Goal: Transaction & Acquisition: Subscribe to service/newsletter

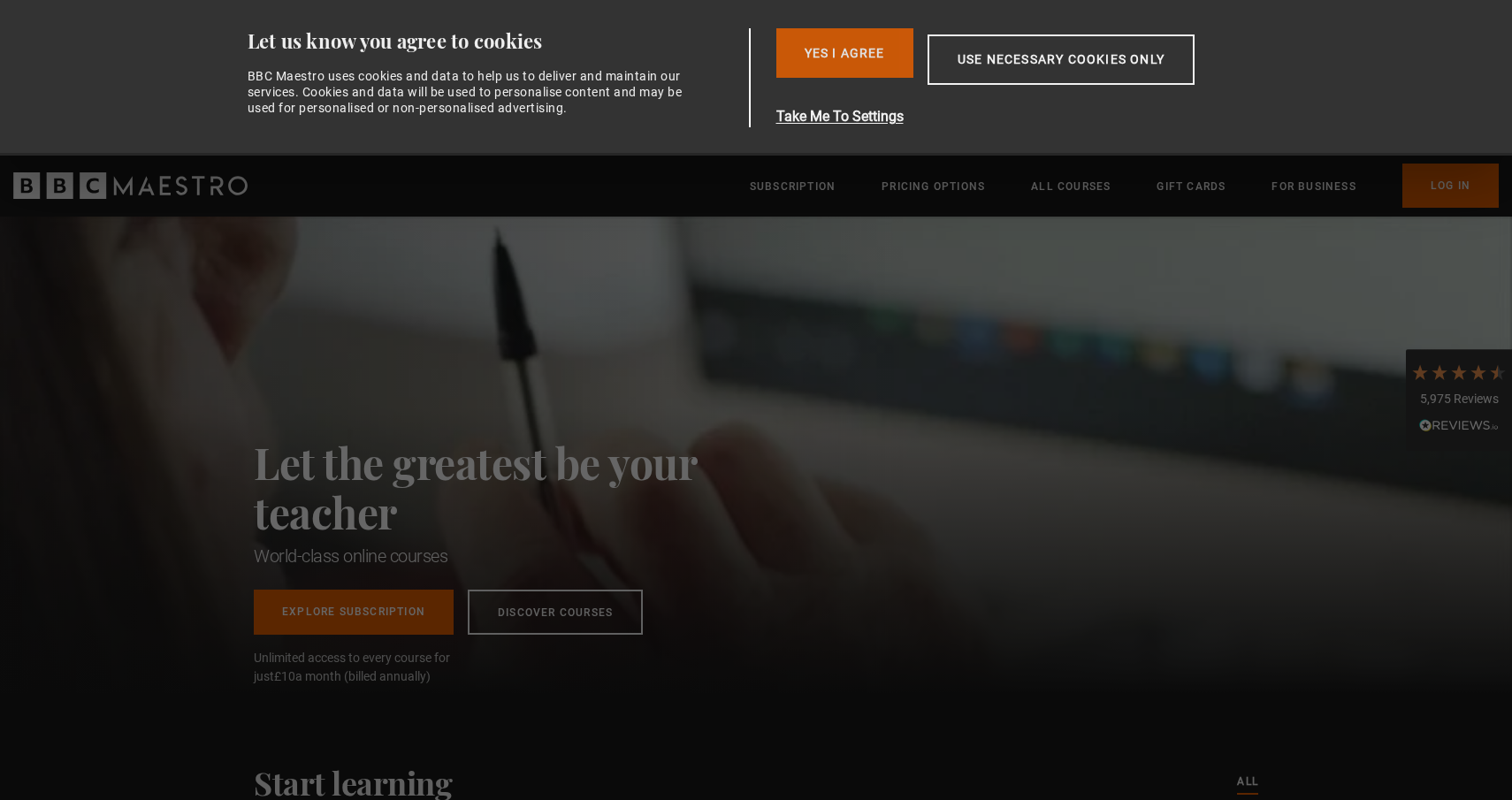
click at [826, 35] on button "Yes I Agree" at bounding box center [845, 53] width 137 height 50
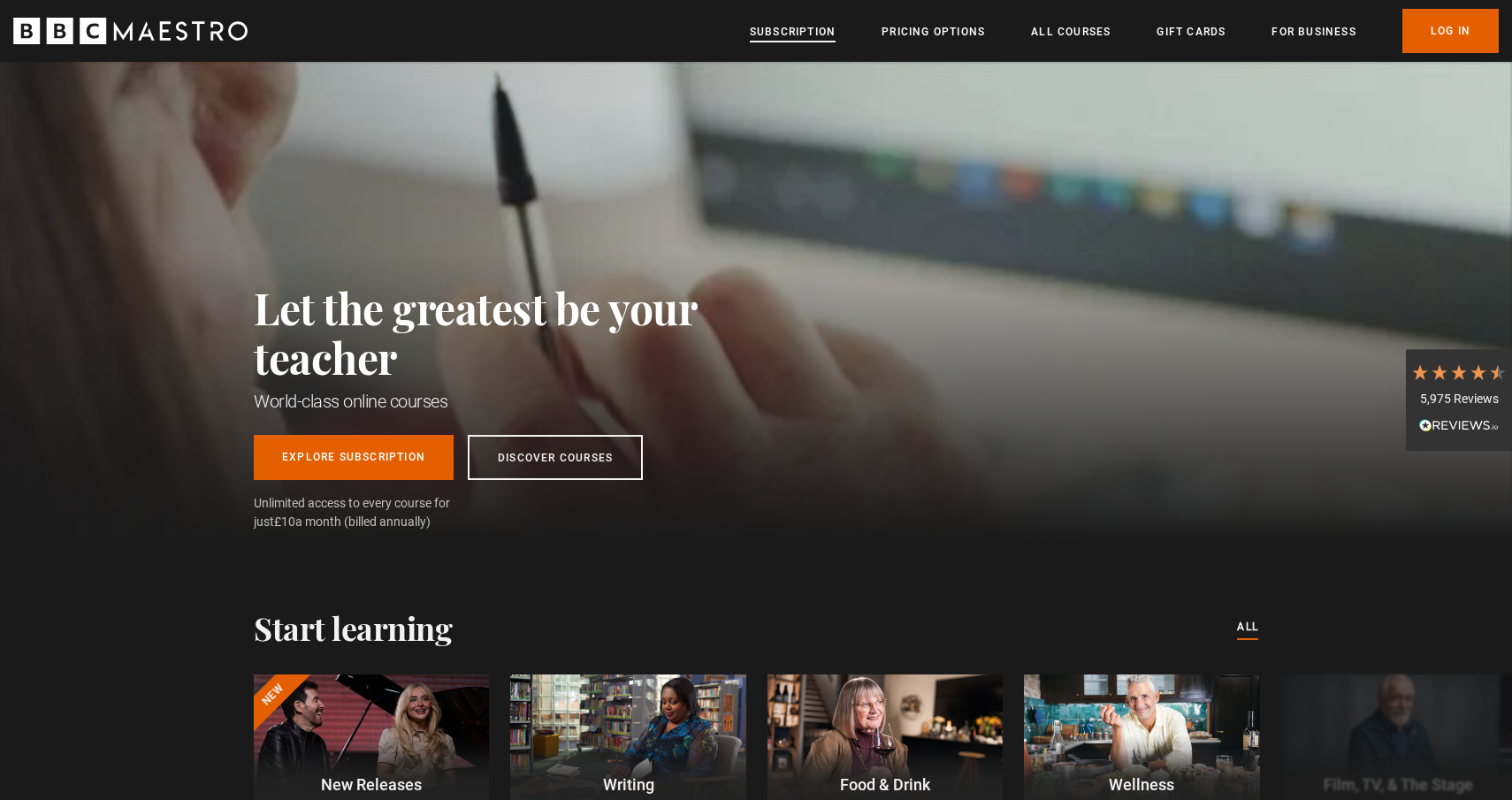
click at [807, 33] on link "Subscription" at bounding box center [793, 31] width 86 height 18
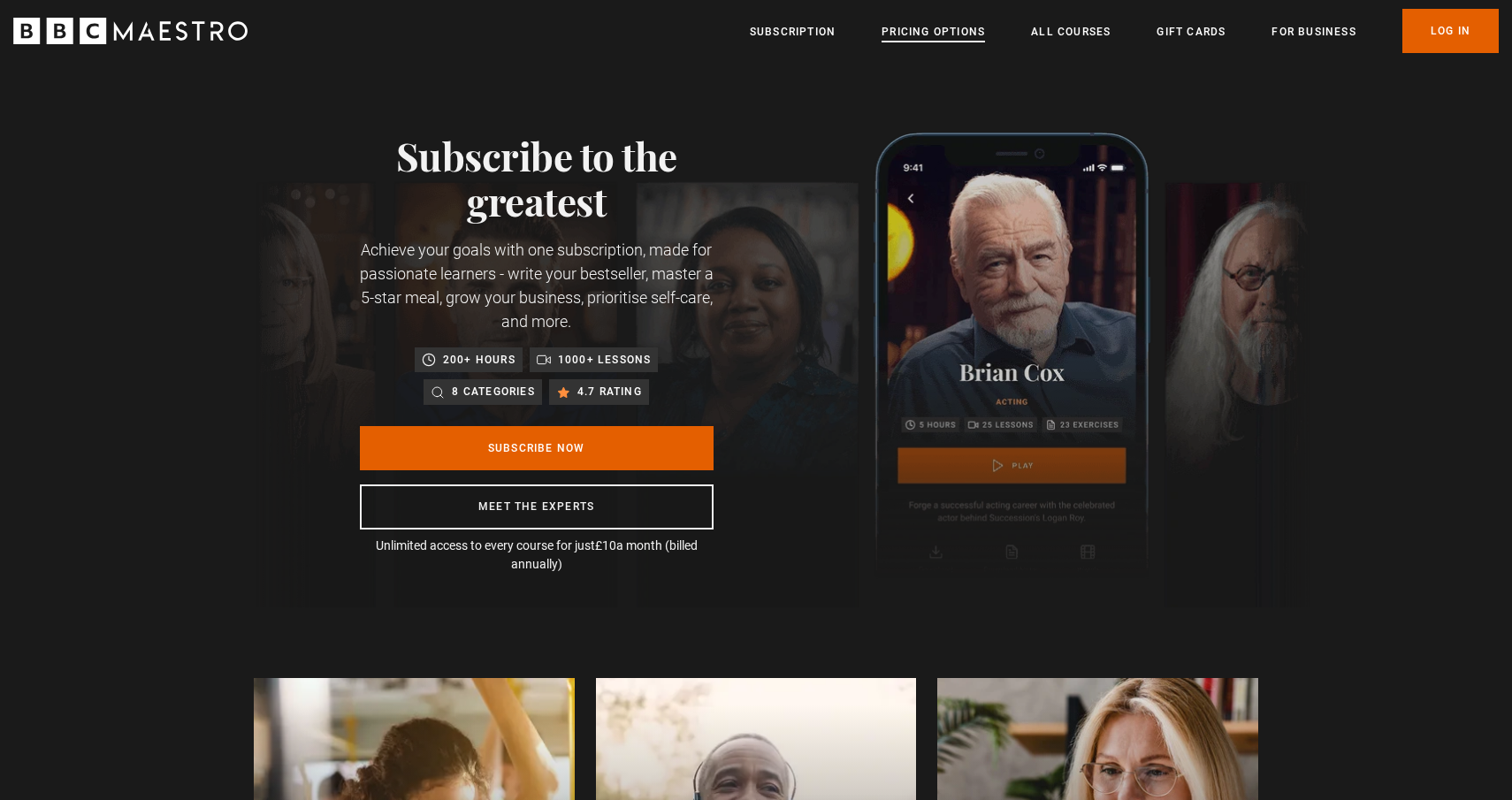
click at [892, 31] on link "Pricing Options" at bounding box center [934, 31] width 104 height 18
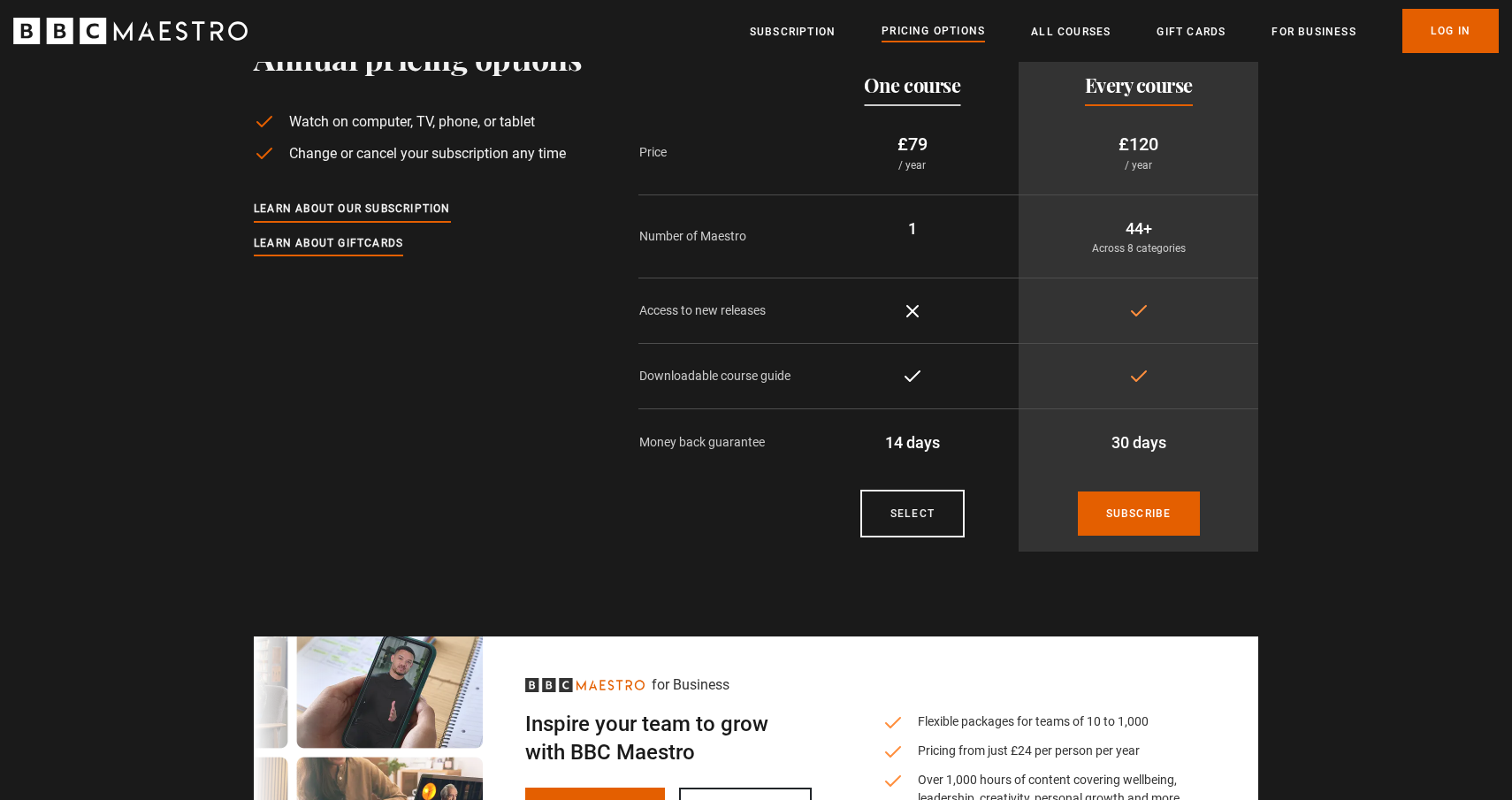
scroll to position [86, 0]
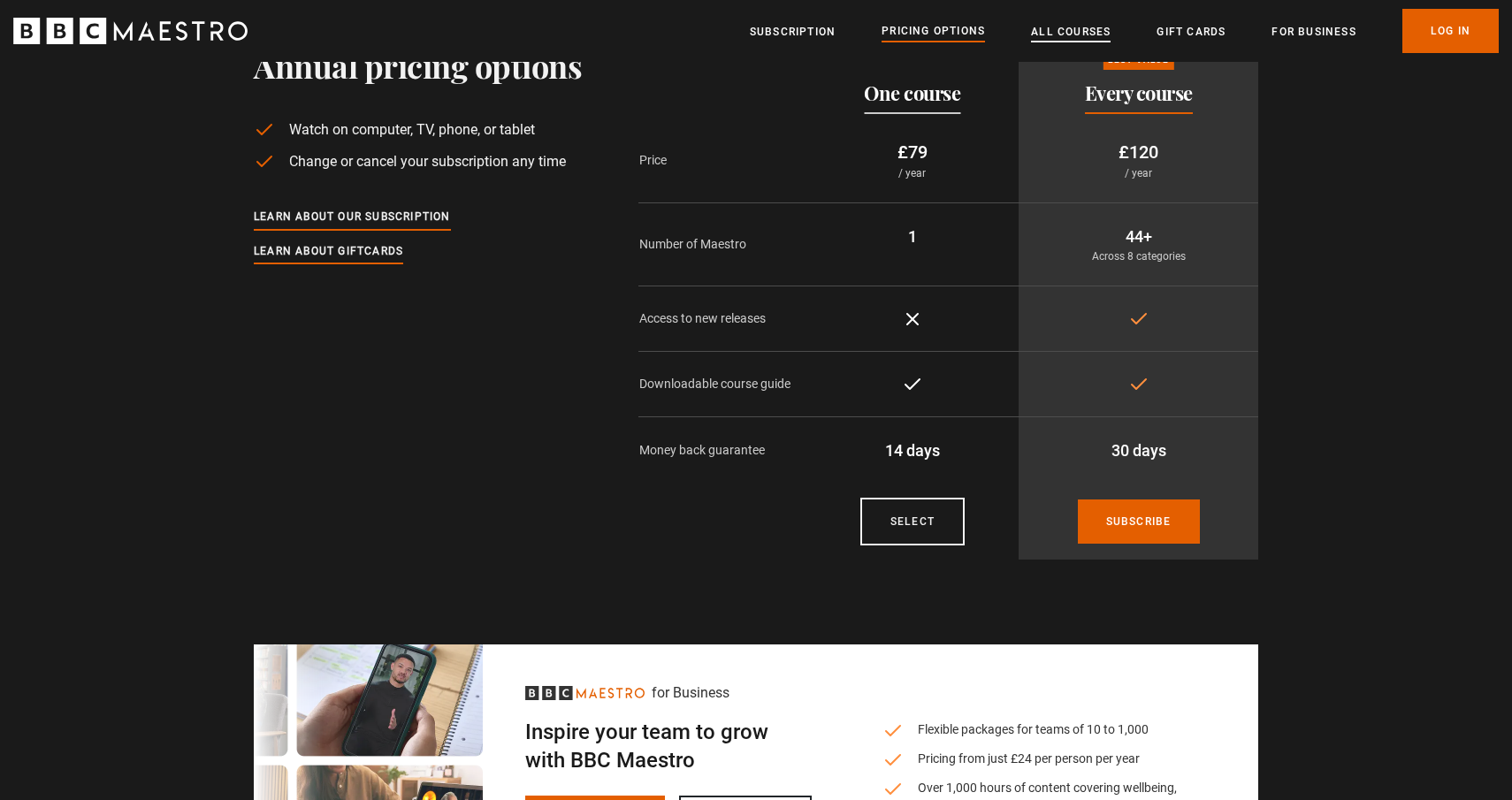
click at [1070, 30] on link "All Courses" at bounding box center [1070, 31] width 80 height 18
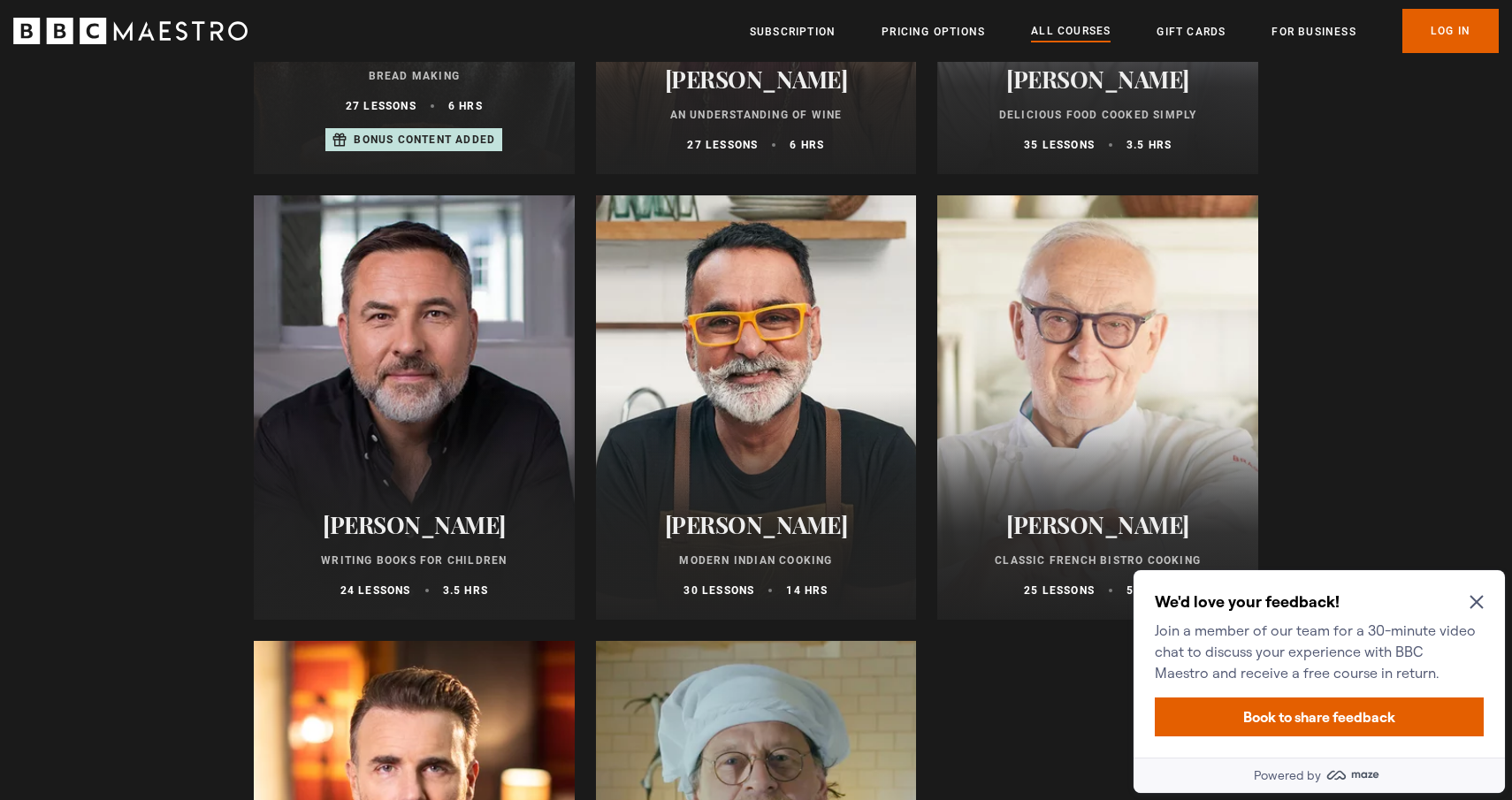
scroll to position [6323, 0]
